Goal: Check status: Check status

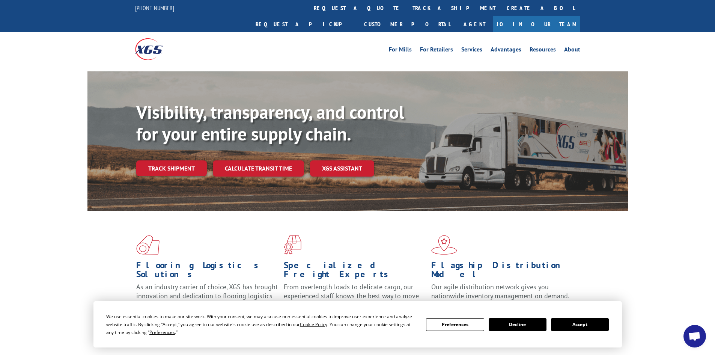
click at [407, 8] on link "track a shipment" at bounding box center [454, 8] width 94 height 16
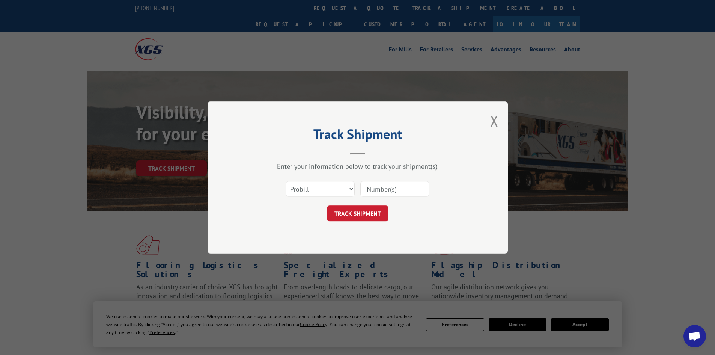
click at [389, 187] on input at bounding box center [395, 189] width 69 height 16
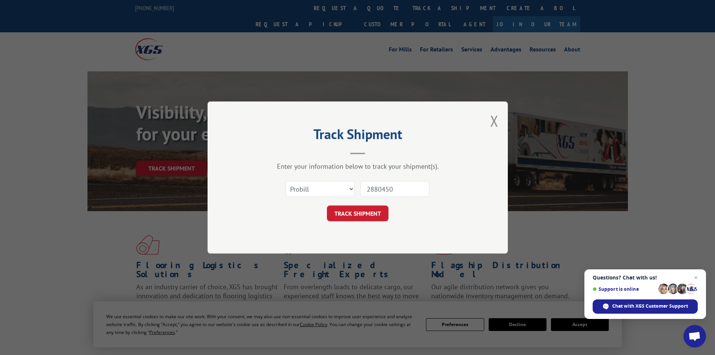
type input "2880450"
click at [374, 224] on div "Track Shipment Enter your information below to track your shipment(s). Select c…" at bounding box center [358, 177] width 300 height 152
click at [359, 210] on button "TRACK SHIPMENT" at bounding box center [358, 213] width 62 height 16
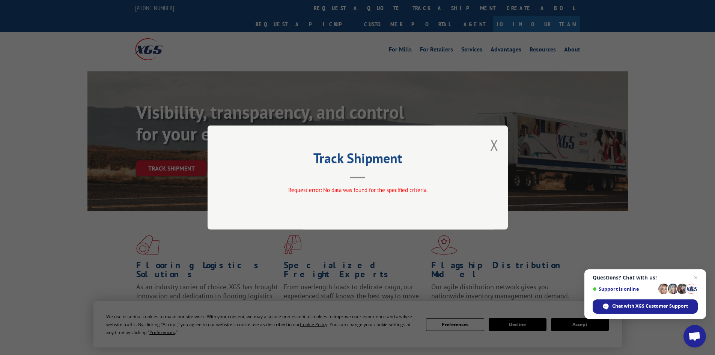
click at [488, 152] on div "Track Shipment Request error: No data was found for the specified criteria." at bounding box center [358, 177] width 300 height 104
click at [496, 145] on button "Close modal" at bounding box center [495, 145] width 8 height 20
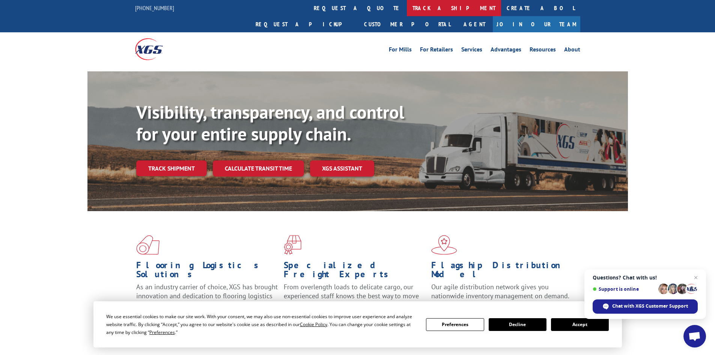
click at [407, 8] on link "track a shipment" at bounding box center [454, 8] width 94 height 16
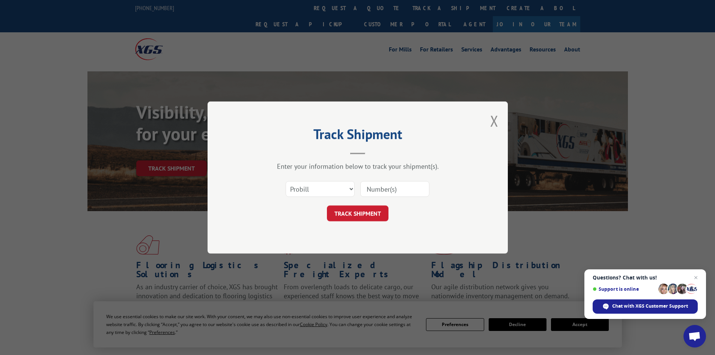
click at [400, 184] on input at bounding box center [395, 189] width 69 height 16
click at [335, 191] on select "Select category... Probill BOL PO" at bounding box center [320, 189] width 69 height 16
select select "bol"
click at [286, 181] on select "Select category... Probill BOL PO" at bounding box center [320, 189] width 69 height 16
click at [386, 191] on input at bounding box center [395, 189] width 69 height 16
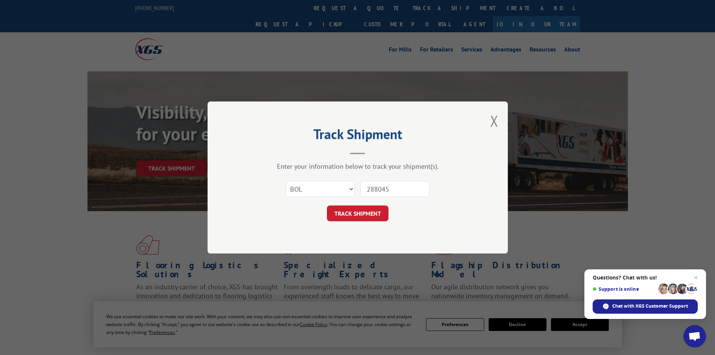
type input "2880450"
click button "TRACK SHIPMENT" at bounding box center [358, 213] width 62 height 16
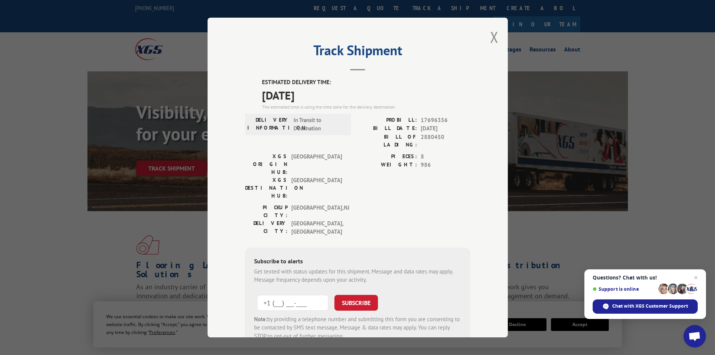
click at [309, 295] on input "+1 (___) ___-____" at bounding box center [292, 303] width 71 height 16
type input "[PHONE_NUMBER]"
click at [374, 295] on button "SUBSCRIBE" at bounding box center [357, 303] width 44 height 16
